Goal: Task Accomplishment & Management: Use online tool/utility

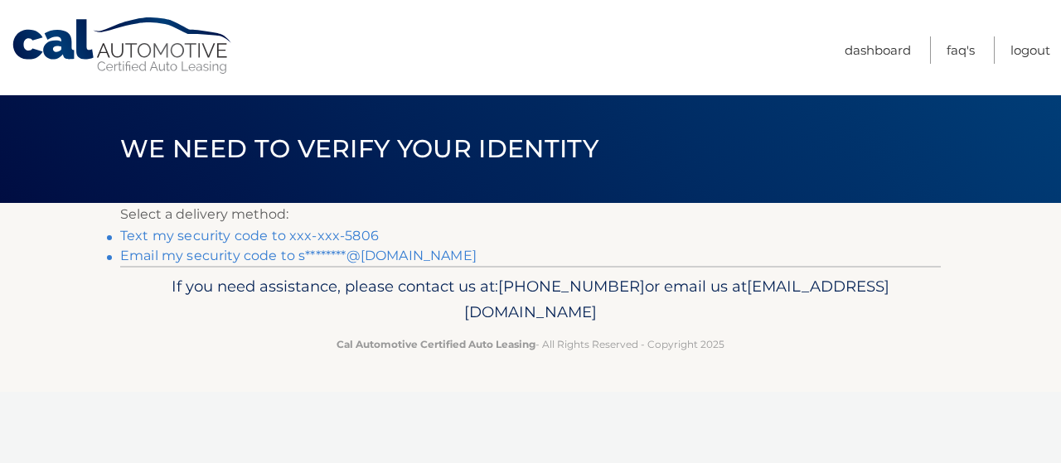
click at [355, 238] on link "Text my security code to xxx-xxx-5806" at bounding box center [249, 236] width 258 height 16
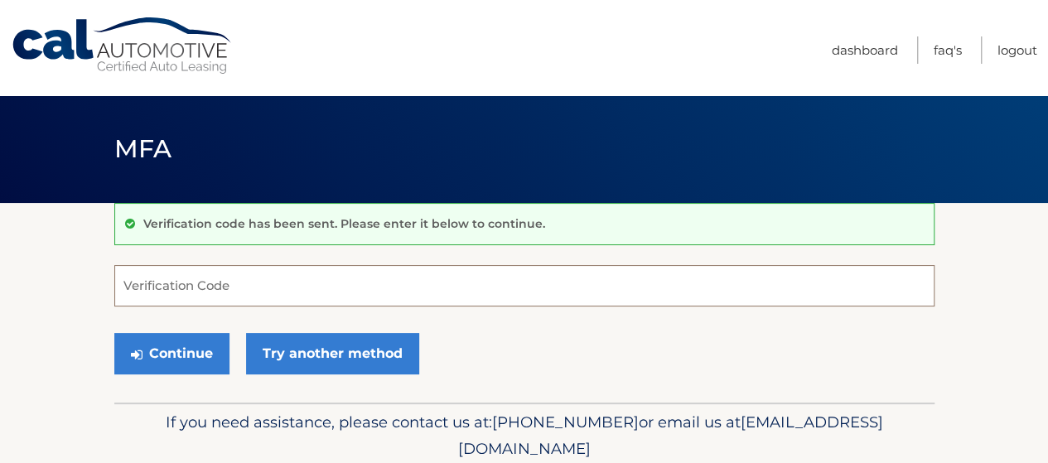
click at [379, 286] on input "Verification Code" at bounding box center [524, 285] width 820 height 41
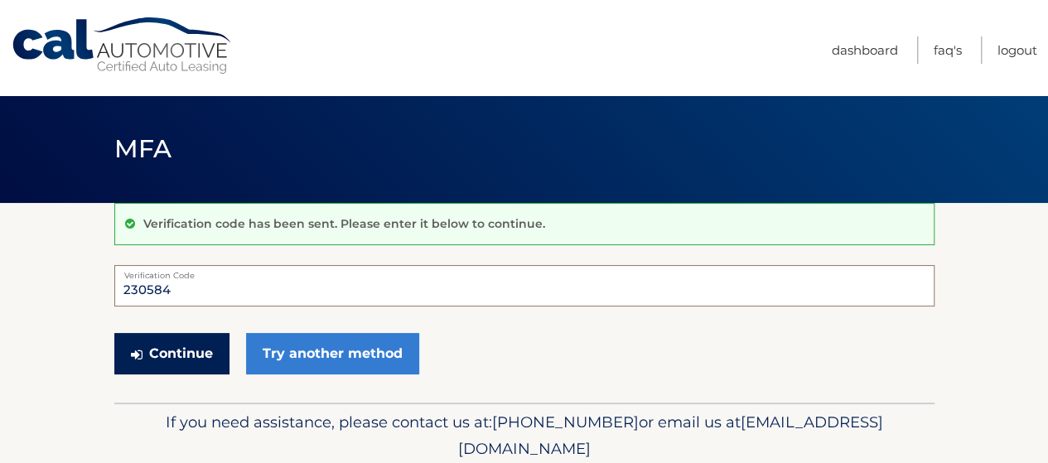
type input "230584"
click at [165, 361] on button "Continue" at bounding box center [171, 353] width 115 height 41
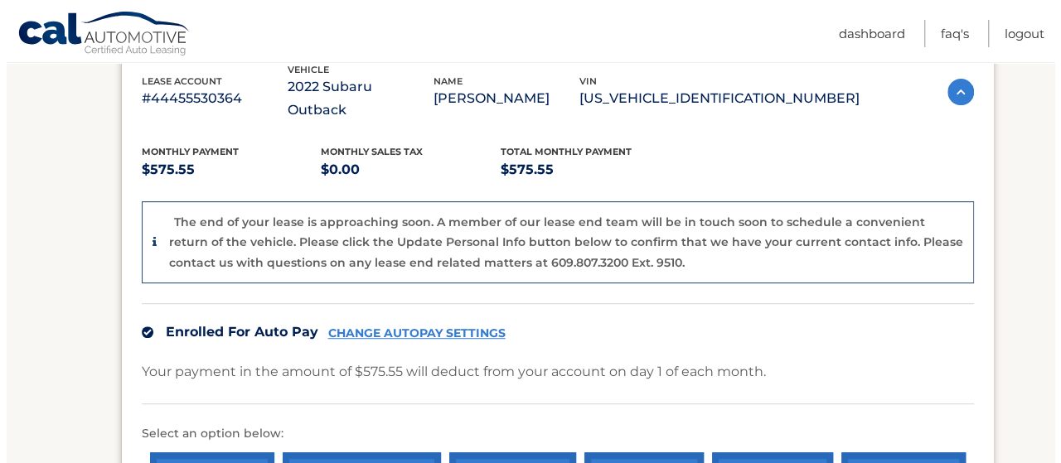
scroll to position [411, 0]
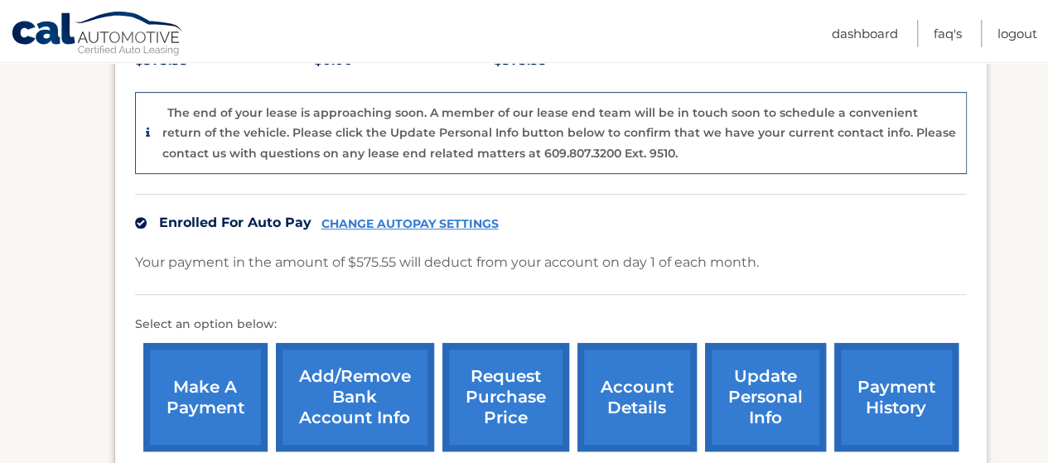
click at [497, 382] on link "request purchase price" at bounding box center [505, 397] width 127 height 109
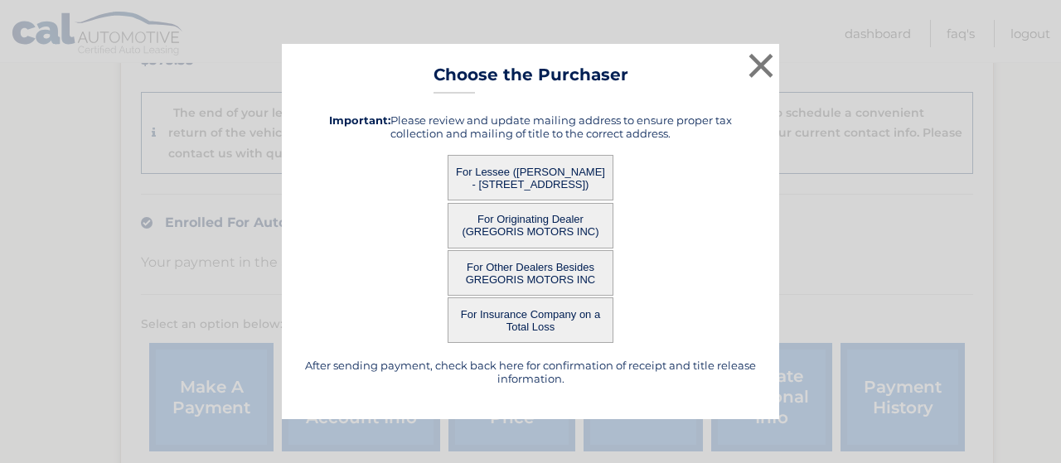
click at [539, 163] on button "For Lessee (SARAH FINK - 686 Tanwood Drive, , West Hempstead, NY 11552)" at bounding box center [530, 178] width 166 height 46
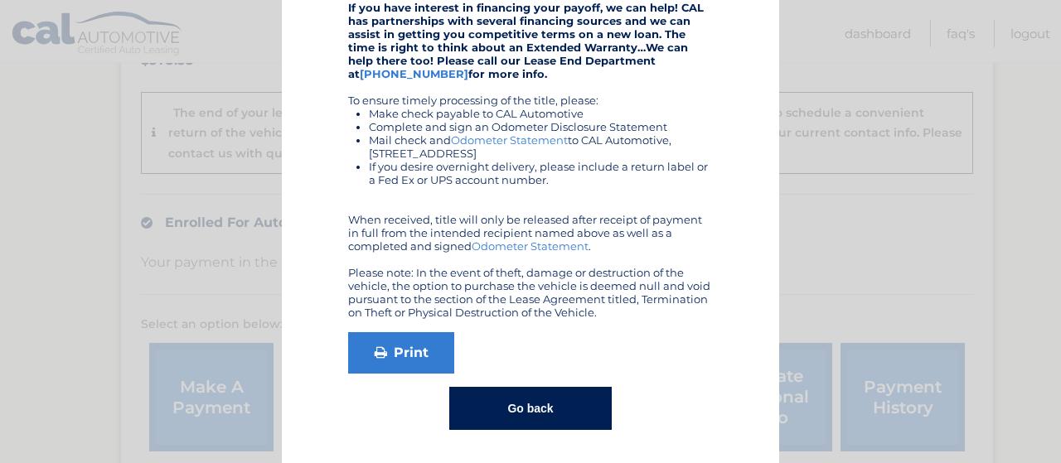
scroll to position [228, 0]
